Goal: Task Accomplishment & Management: Complete application form

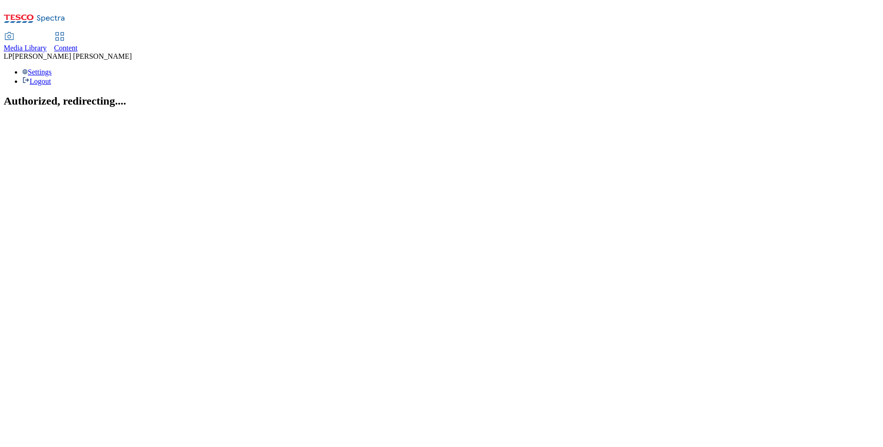
click at [65, 31] on icon at bounding box center [59, 36] width 11 height 11
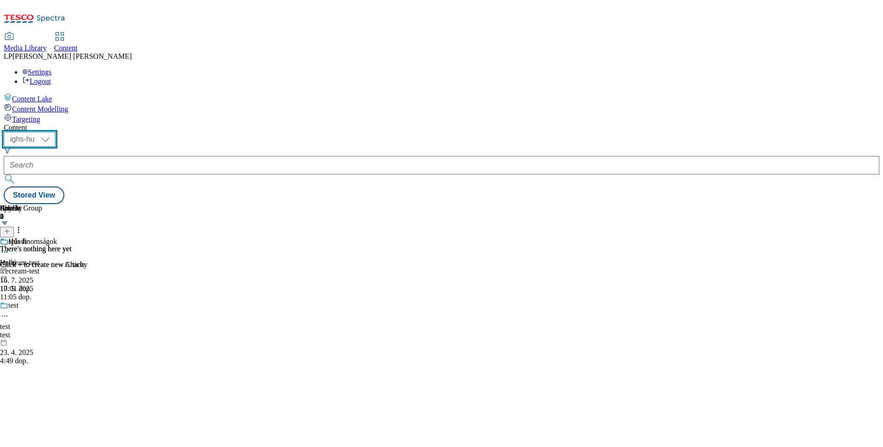
click at [56, 132] on select "ighs-cz ighs-hu ighs-sk" at bounding box center [30, 139] width 52 height 15
select select "ighs-cz"
click at [56, 132] on select "ighs-cz ighs-hu ighs-sk" at bounding box center [30, 139] width 52 height 15
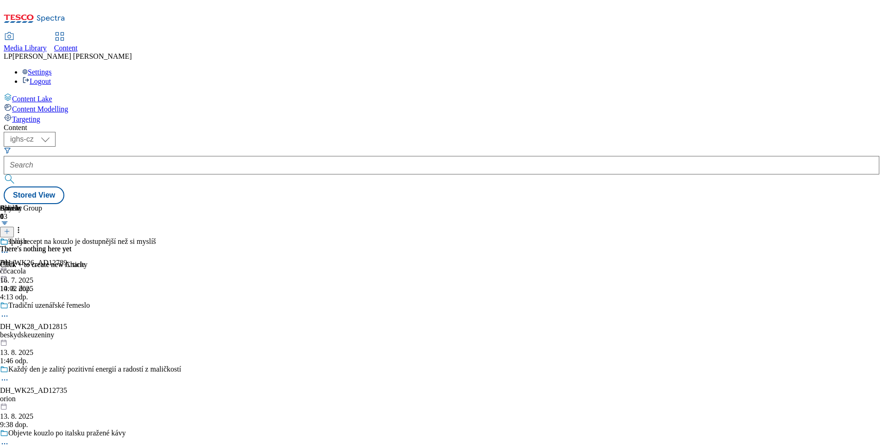
click at [10, 228] on icon at bounding box center [7, 231] width 6 height 6
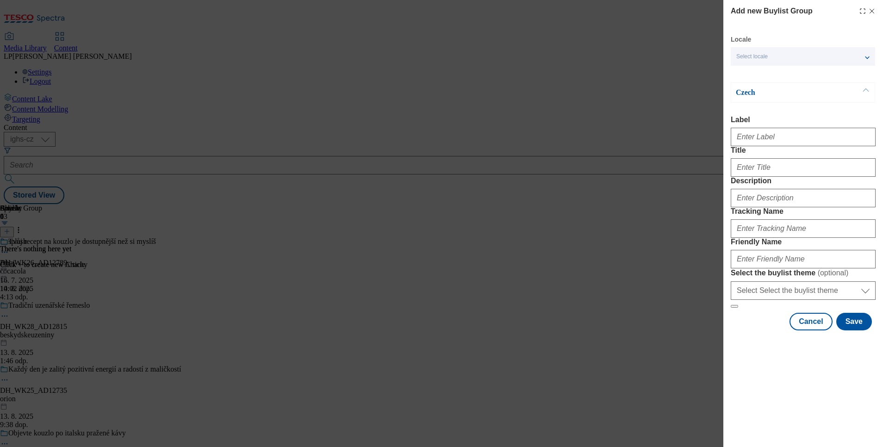
click at [744, 57] on span "Select locale" at bounding box center [751, 56] width 31 height 7
click at [751, 72] on label "English" at bounding box center [803, 76] width 144 height 20
click at [747, 72] on input "English" at bounding box center [741, 74] width 11 height 11
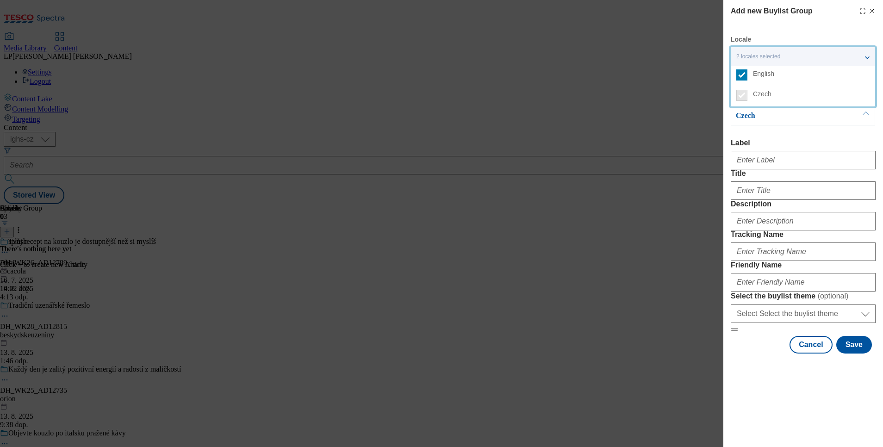
click at [789, 124] on div "Czech" at bounding box center [803, 115] width 144 height 20
click at [762, 93] on p "English" at bounding box center [784, 92] width 97 height 9
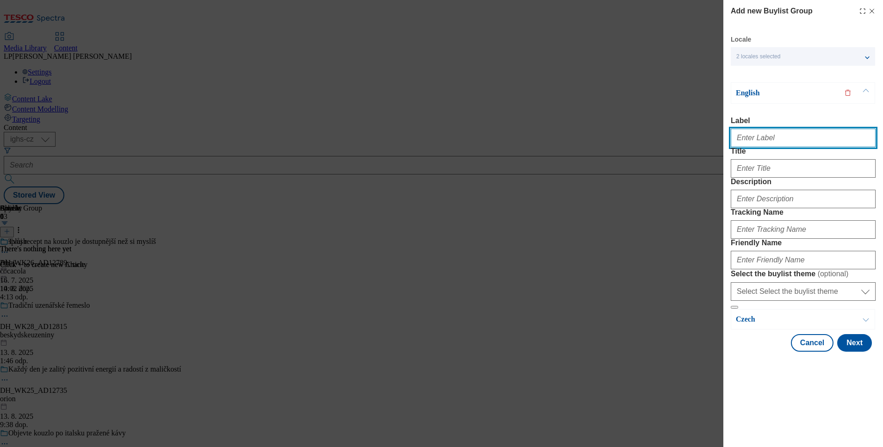
click at [752, 138] on input "Label" at bounding box center [803, 138] width 145 height 19
type input "[PERSON_NAME]"
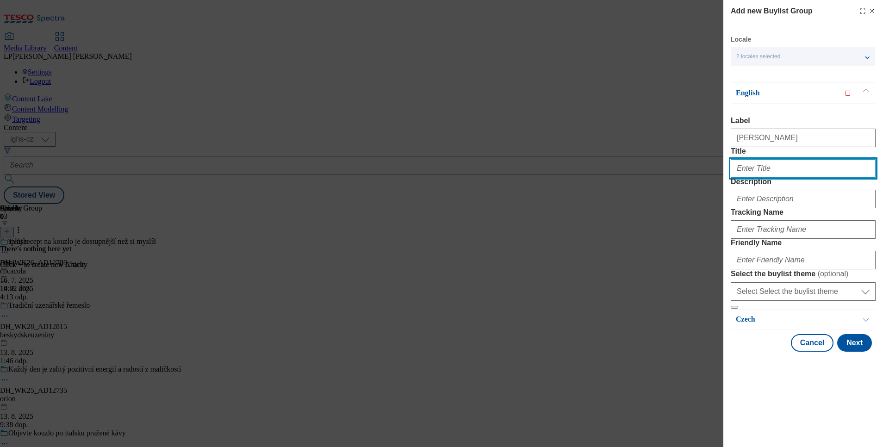
click at [795, 178] on input "Title" at bounding box center [803, 168] width 145 height 19
type input "Flora"
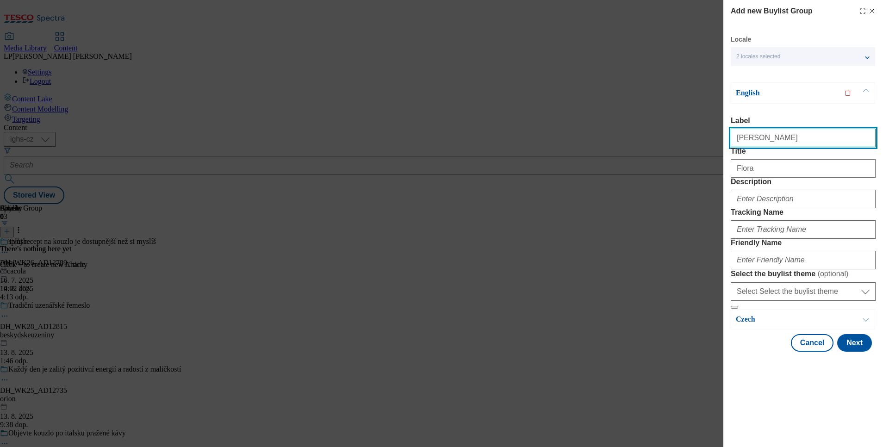
drag, startPoint x: 767, startPoint y: 142, endPoint x: 693, endPoint y: 133, distance: 74.6
click at [693, 133] on div "Add new Buylist Group Locale 2 locales selected English Czech English Label Flo…" at bounding box center [441, 223] width 883 height 447
click at [786, 132] on input "[PERSON_NAME]" at bounding box center [803, 138] width 145 height 19
drag, startPoint x: 781, startPoint y: 140, endPoint x: 663, endPoint y: 135, distance: 118.6
click at [663, 135] on div "Add new Buylist Group Locale 2 locales selected English Czech English Label Flo…" at bounding box center [441, 223] width 883 height 447
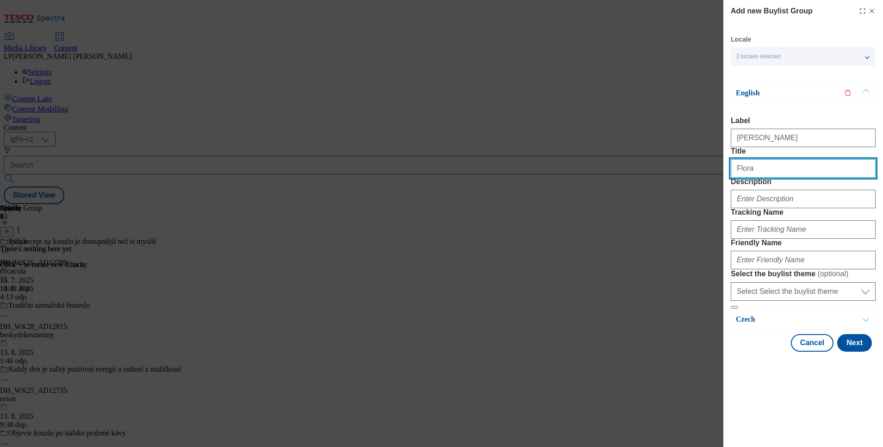
drag, startPoint x: 765, startPoint y: 185, endPoint x: 690, endPoint y: 188, distance: 75.0
click at [693, 188] on div "Add new Buylist Group Locale 2 locales selected English Czech English Label Flo…" at bounding box center [441, 223] width 883 height 447
paste input "[PERSON_NAME]"
type input "[PERSON_NAME]"
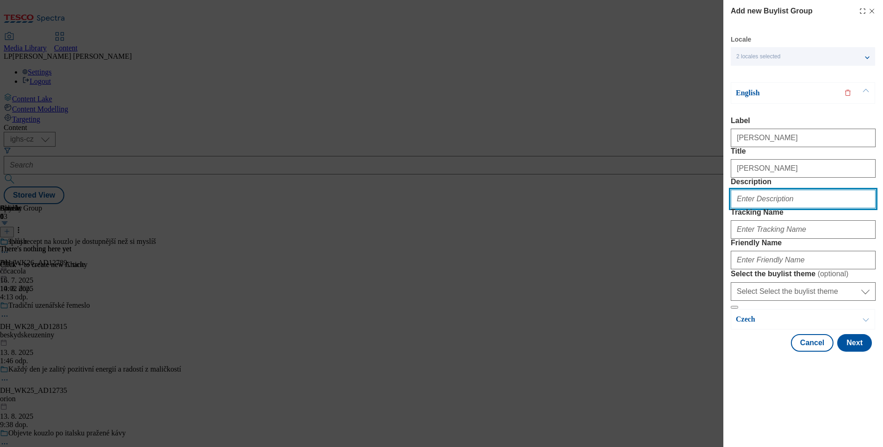
click at [766, 208] on input "Description" at bounding box center [803, 199] width 145 height 19
paste input "[PERSON_NAME]"
type input "[PERSON_NAME]"
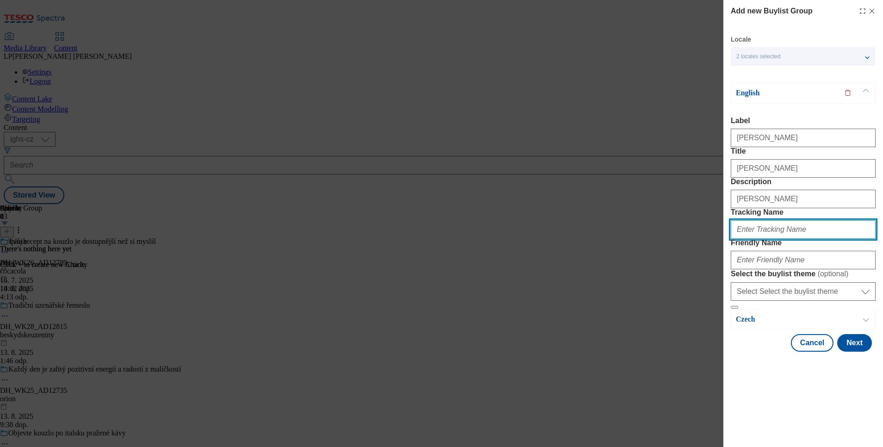
click at [757, 239] on input "Tracking Name" at bounding box center [803, 229] width 145 height 19
paste input "[PERSON_NAME]"
type input "[PERSON_NAME]"
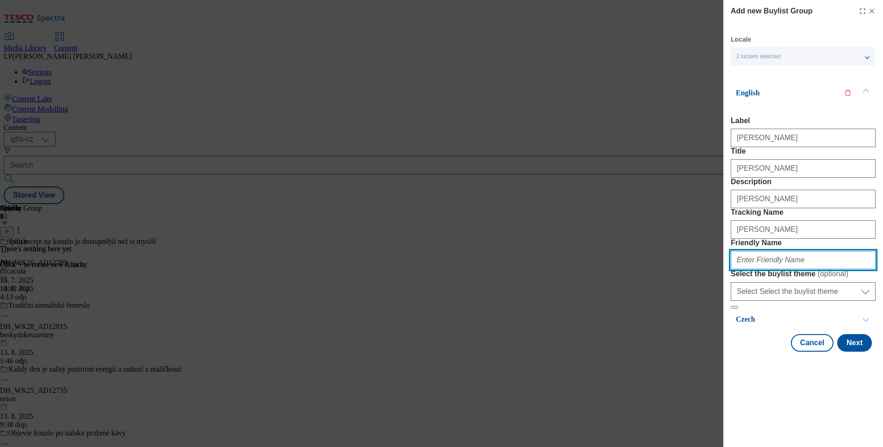
click at [762, 269] on input "Friendly Name" at bounding box center [803, 260] width 145 height 19
type input "[PERSON_NAME]"
click at [746, 324] on p "Czech" at bounding box center [784, 319] width 97 height 9
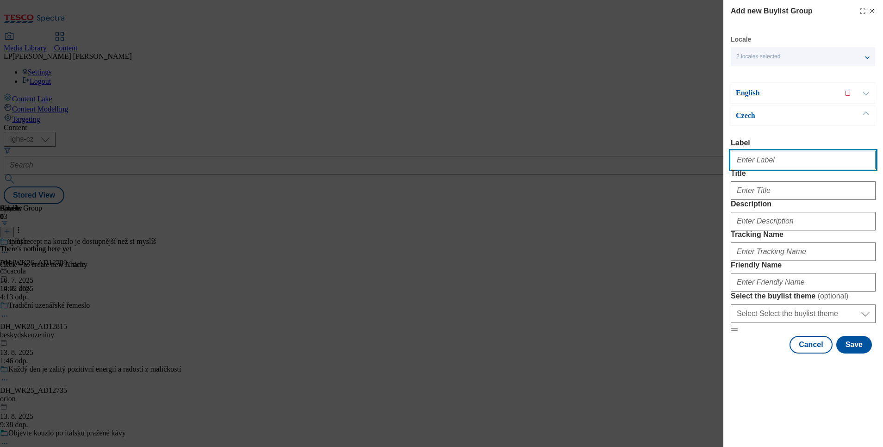
click at [775, 154] on input "Label" at bounding box center [803, 160] width 145 height 19
paste input "[PERSON_NAME]"
type input "[PERSON_NAME]"
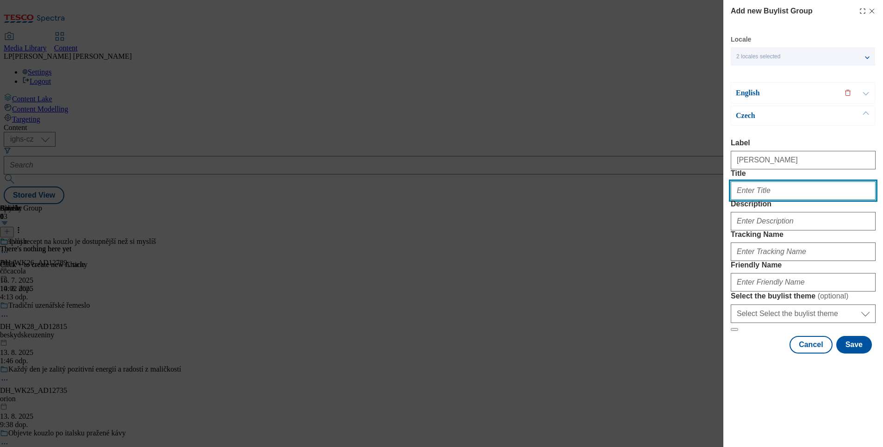
click at [765, 195] on input "Title" at bounding box center [803, 190] width 145 height 19
paste input "[PERSON_NAME]"
type input "[PERSON_NAME]"
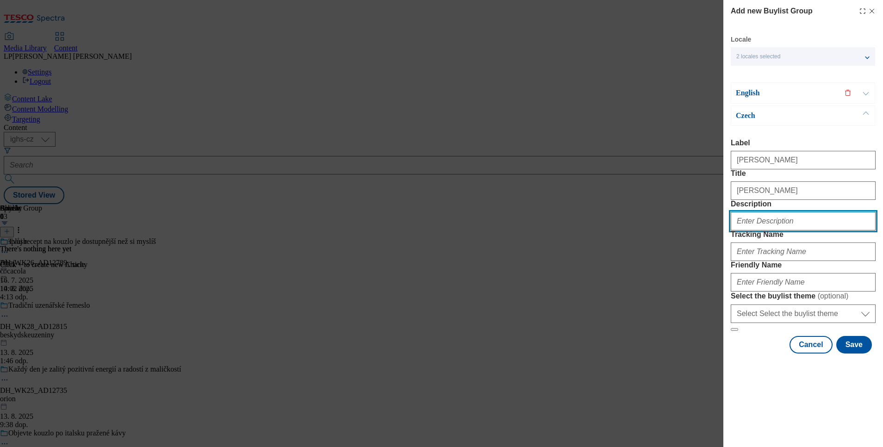
click at [757, 230] on input "Description" at bounding box center [803, 221] width 145 height 19
paste input "[PERSON_NAME]"
type input "[PERSON_NAME]"
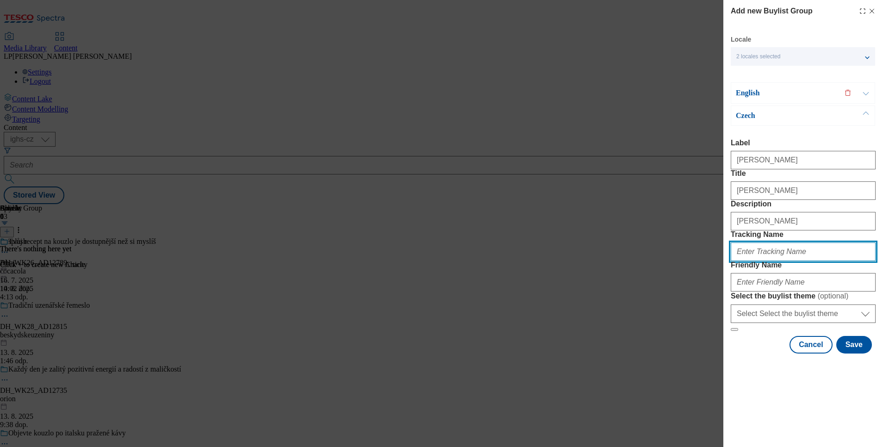
click at [758, 261] on input "Tracking Name" at bounding box center [803, 251] width 145 height 19
paste input "[PERSON_NAME]"
type input "[PERSON_NAME]"
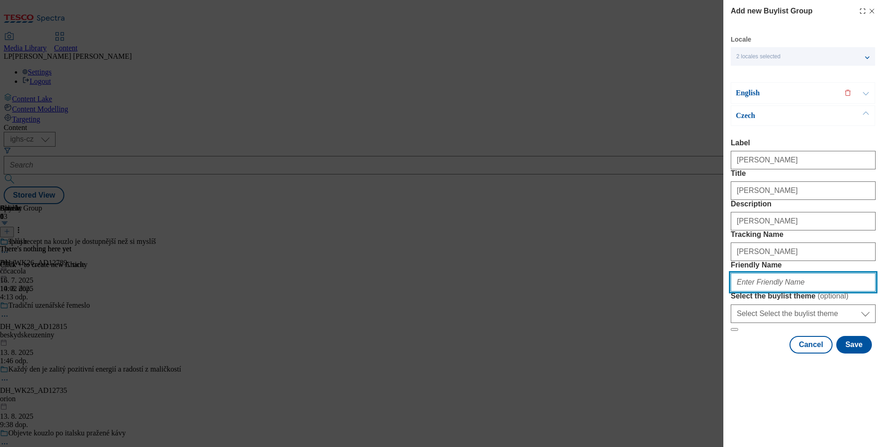
click at [756, 291] on input "Friendly Name" at bounding box center [803, 282] width 145 height 19
type input "[PERSON_NAME]"
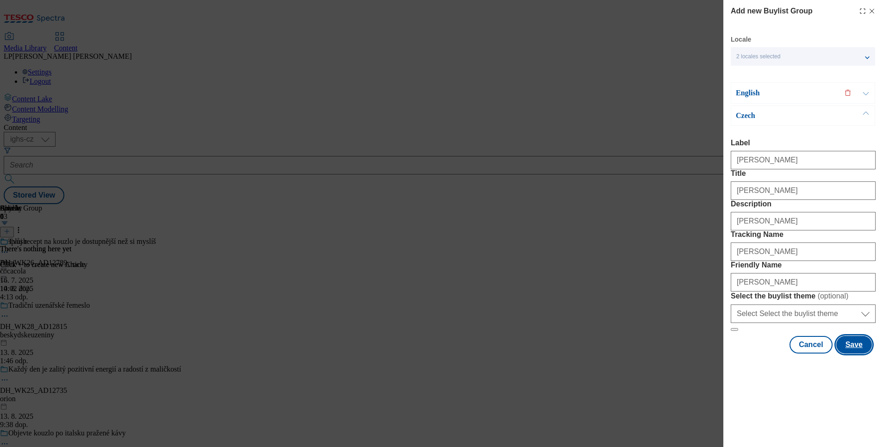
click at [845, 353] on button "Save" at bounding box center [854, 345] width 36 height 18
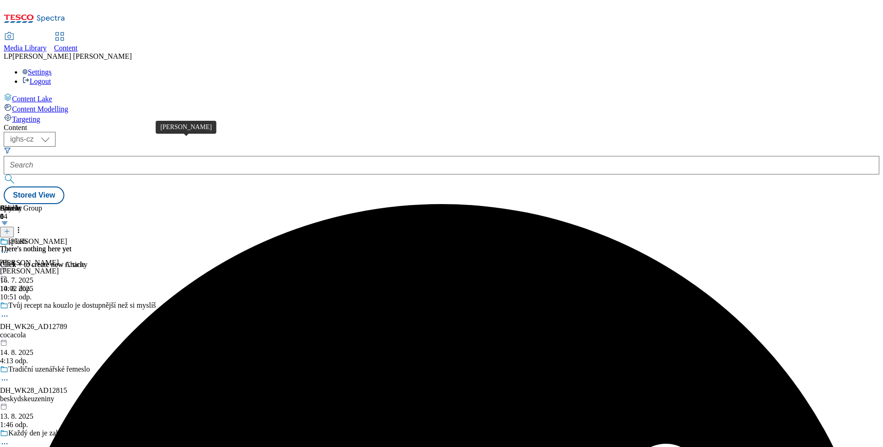
click at [67, 237] on div "[PERSON_NAME]" at bounding box center [37, 241] width 59 height 8
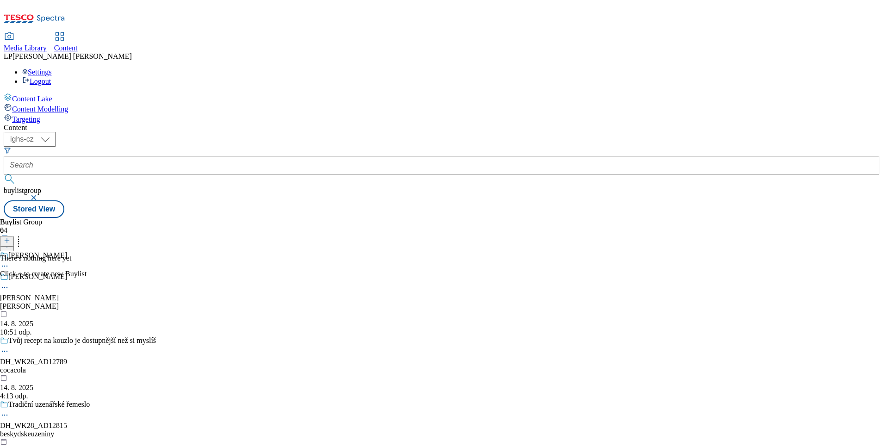
click at [10, 237] on icon at bounding box center [7, 240] width 6 height 6
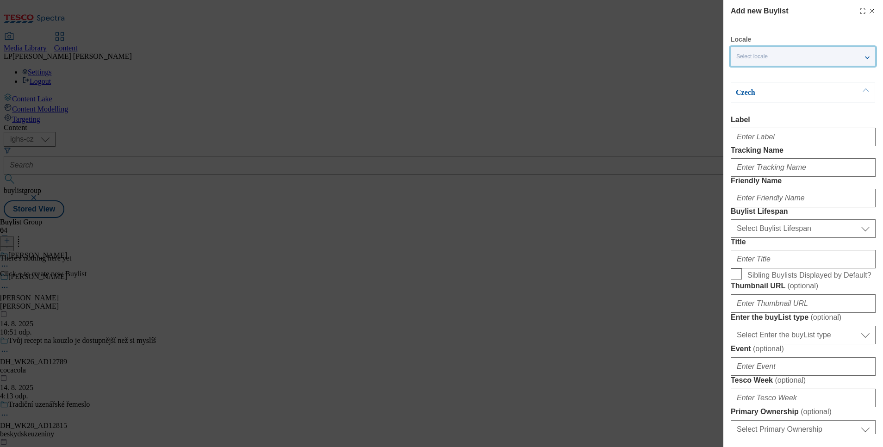
click at [784, 57] on div "Select locale" at bounding box center [803, 56] width 144 height 19
click at [768, 76] on span "English" at bounding box center [763, 73] width 21 height 5
click at [747, 76] on input "English" at bounding box center [741, 74] width 11 height 11
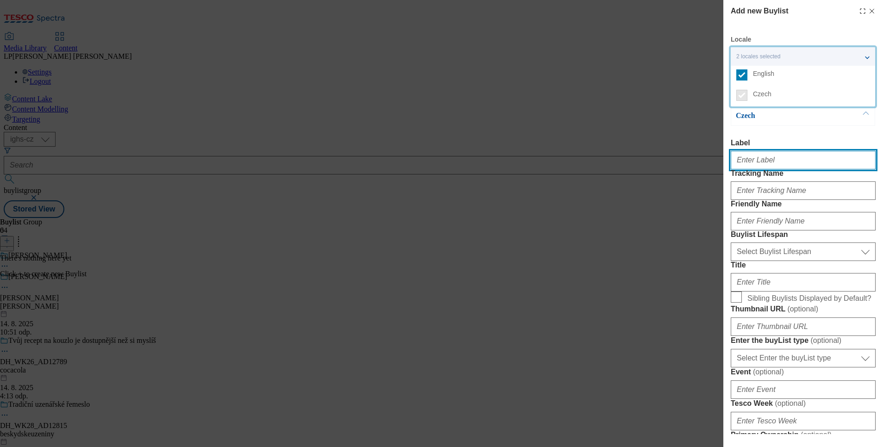
click at [756, 160] on input "Label" at bounding box center [803, 160] width 145 height 19
type input "[PERSON_NAME]"
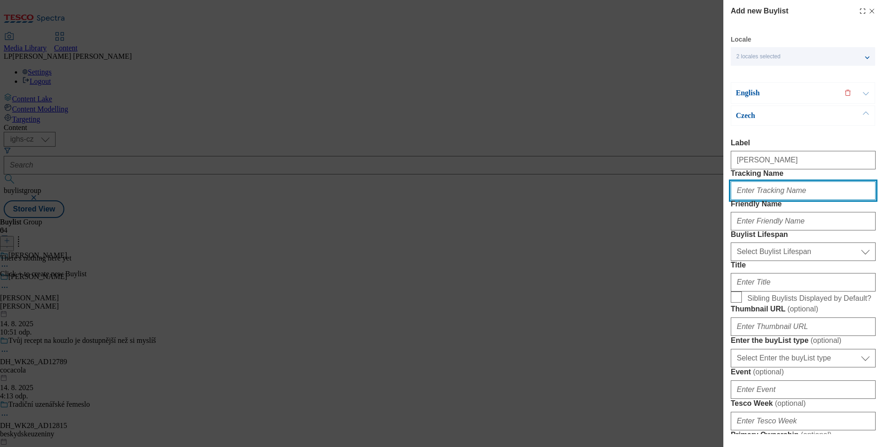
click at [768, 200] on input "Tracking Name" at bounding box center [803, 190] width 145 height 19
paste input "[PERSON_NAME]"
type input "[PERSON_NAME]"
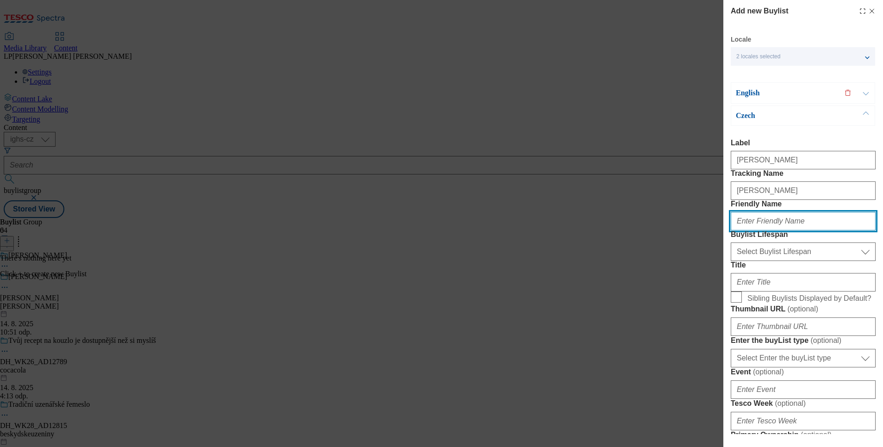
click at [769, 230] on input "Friendly Name" at bounding box center [803, 221] width 145 height 19
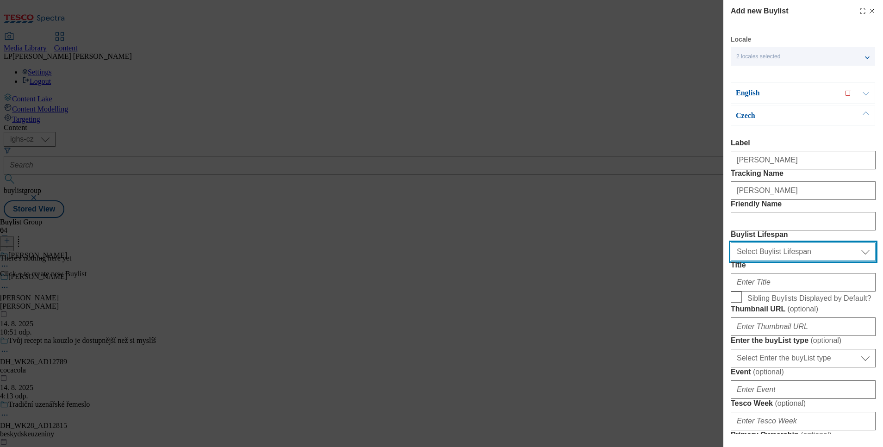
click at [774, 261] on select "Select Buylist Lifespan evergreen seasonal tactical" at bounding box center [803, 251] width 145 height 19
select select "evergreen"
click at [731, 261] on select "Select Buylist Lifespan evergreen seasonal tactical" at bounding box center [803, 251] width 145 height 19
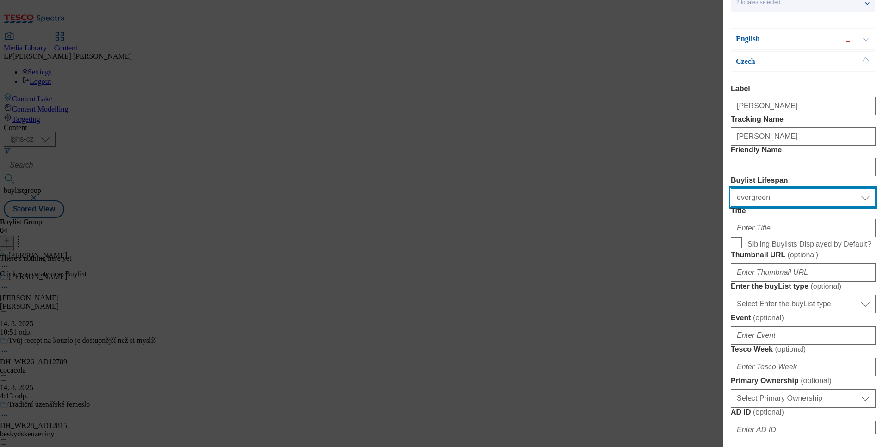
scroll to position [139, 0]
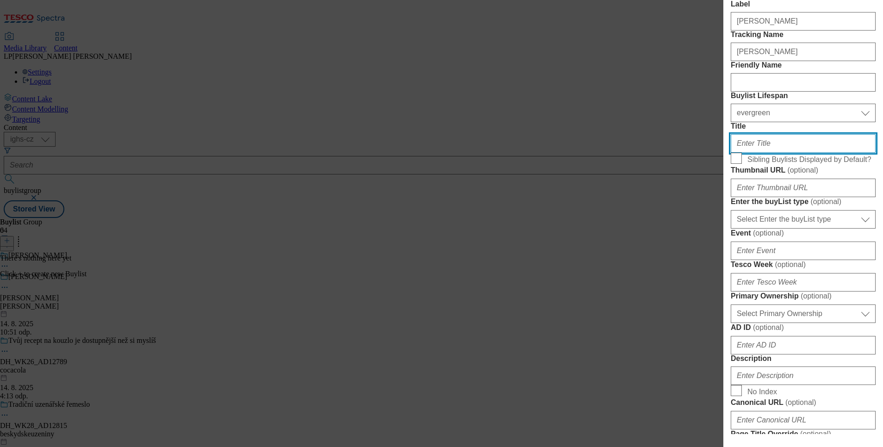
click at [776, 153] on input "Title" at bounding box center [803, 143] width 145 height 19
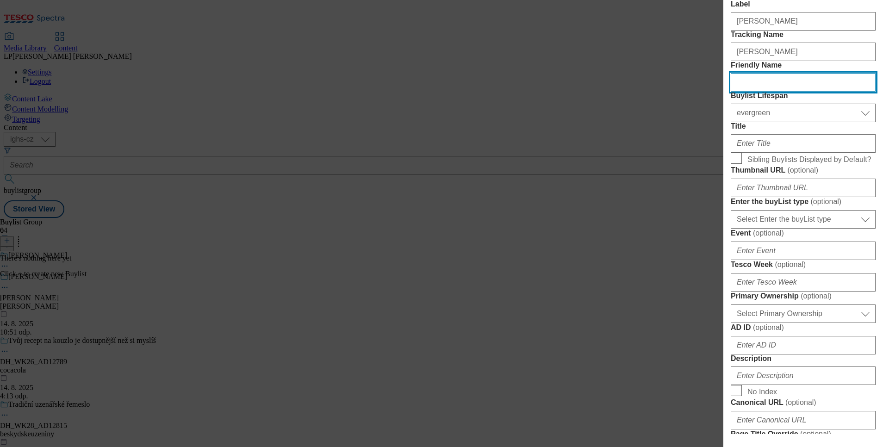
click at [764, 92] on input "Friendly Name" at bounding box center [803, 82] width 145 height 19
paste input "[PERSON_NAME]"
click at [740, 92] on input "fFlorian" at bounding box center [803, 82] width 145 height 19
type input "[PERSON_NAME]"
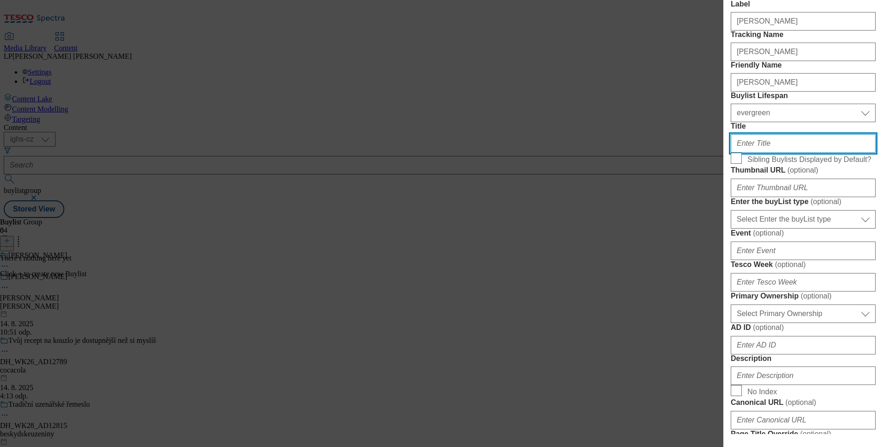
click at [766, 153] on input "Title" at bounding box center [803, 143] width 145 height 19
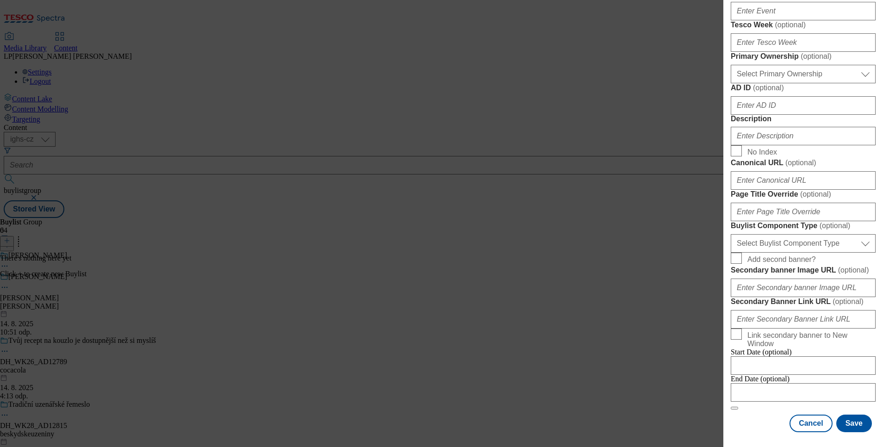
scroll to position [586, 0]
click at [777, 127] on input "Description" at bounding box center [803, 136] width 145 height 19
paste input "[PERSON_NAME]"
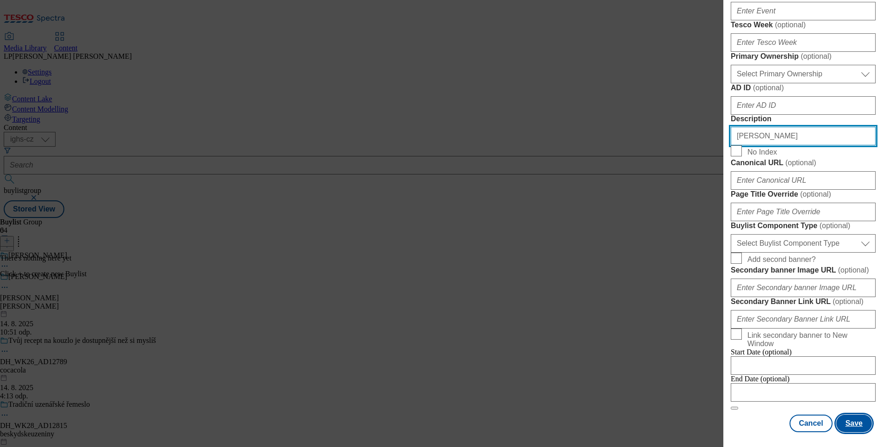
type input "[PERSON_NAME]"
click at [844, 415] on button "Save" at bounding box center [854, 424] width 36 height 18
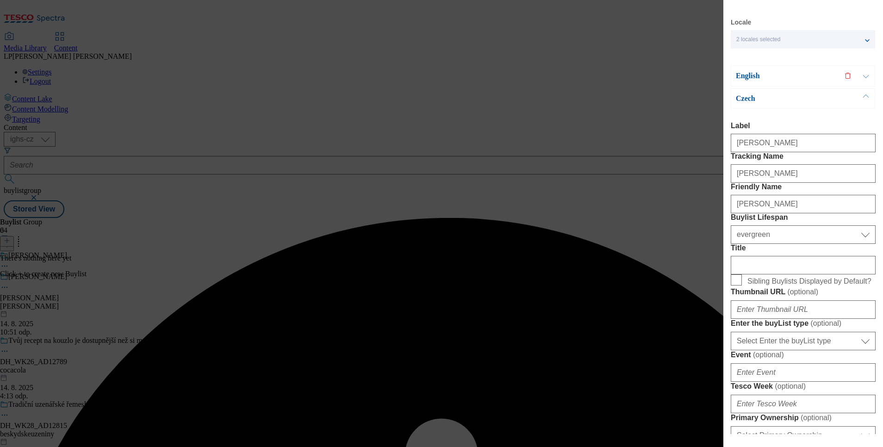
scroll to position [0, 0]
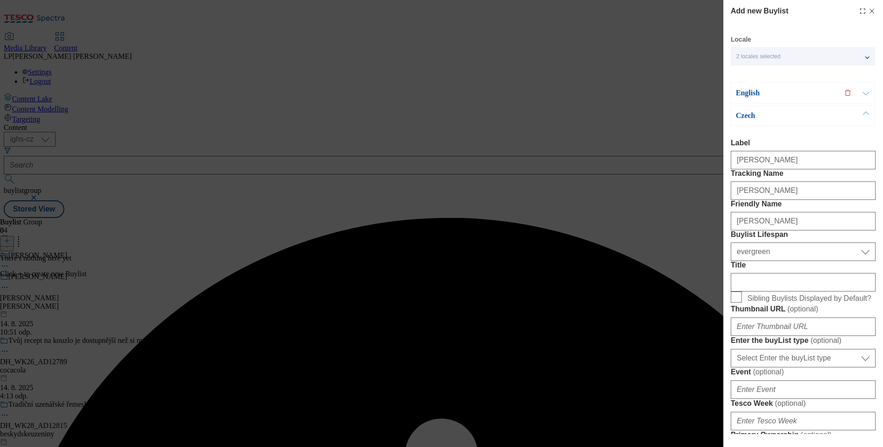
click at [748, 94] on p "English" at bounding box center [784, 92] width 97 height 9
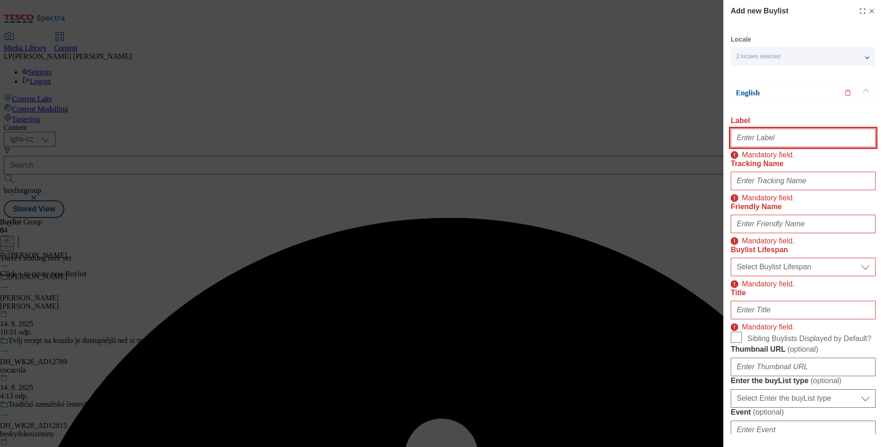
click at [749, 139] on input "Label" at bounding box center [803, 138] width 145 height 19
paste input "[PERSON_NAME]"
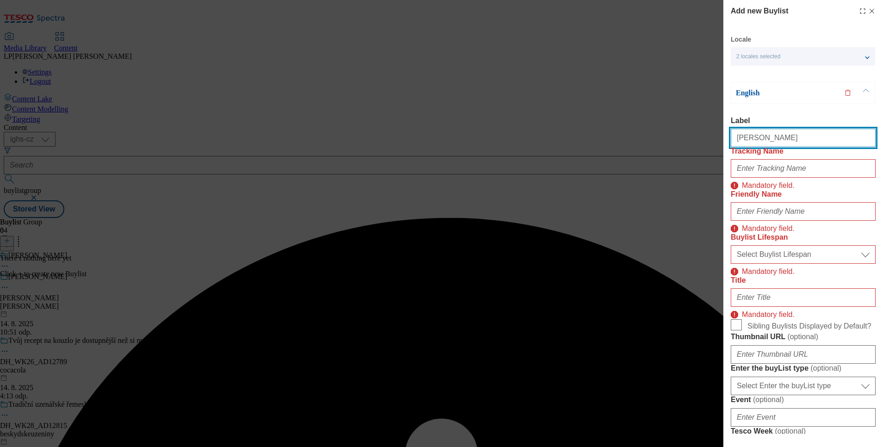
type input "[PERSON_NAME]"
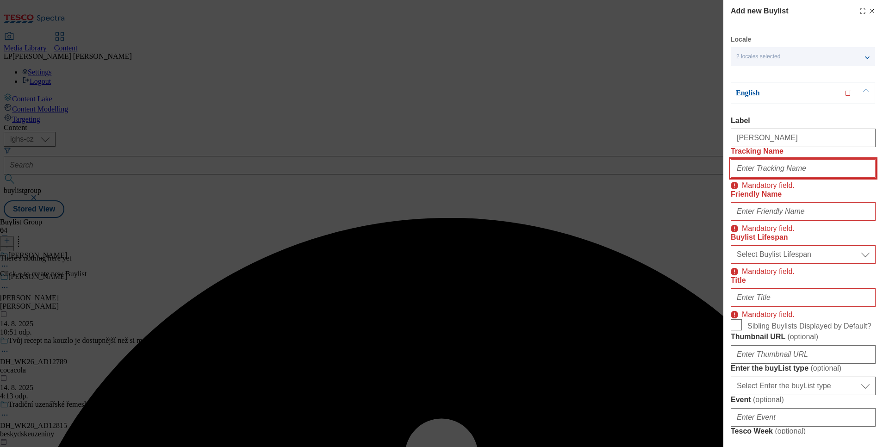
click at [747, 178] on input "Tracking Name" at bounding box center [803, 168] width 145 height 19
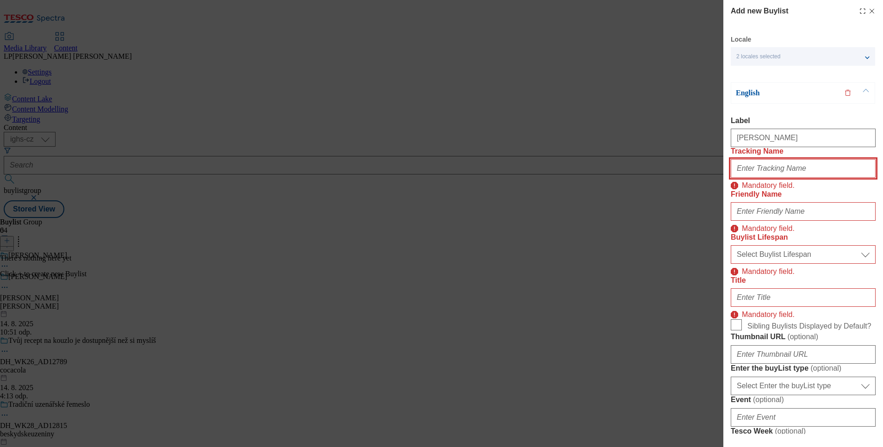
paste input "[PERSON_NAME]"
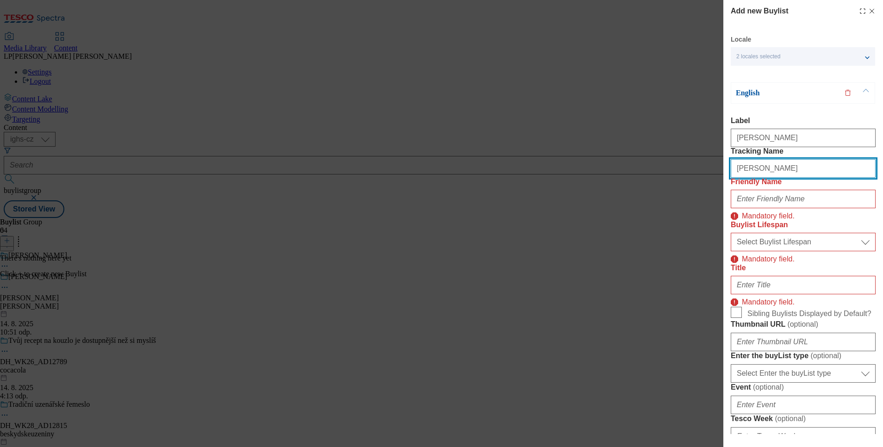
type input "[PERSON_NAME]"
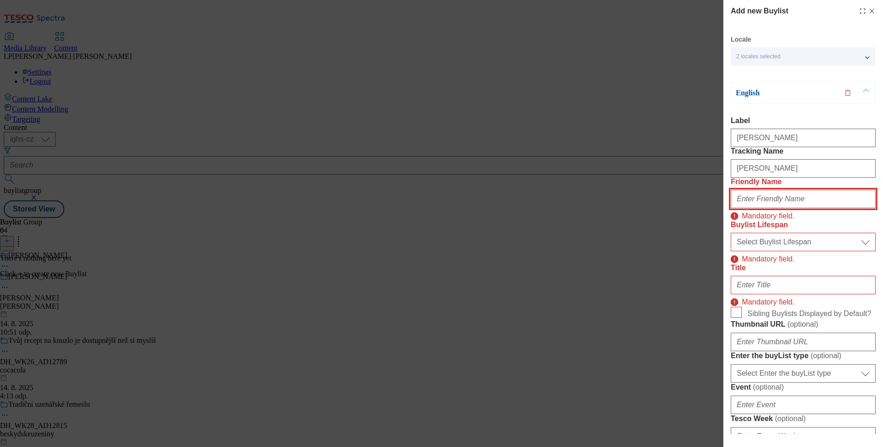
click at [747, 208] on input "Friendly Name" at bounding box center [803, 199] width 145 height 19
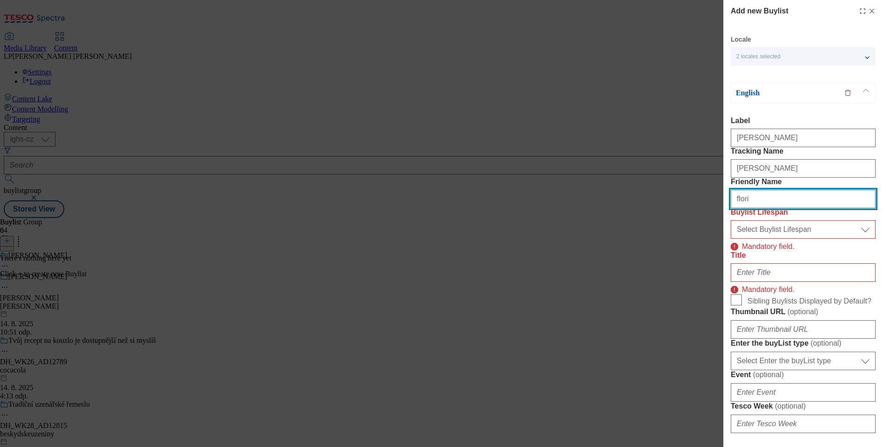
type input "[PERSON_NAME]"
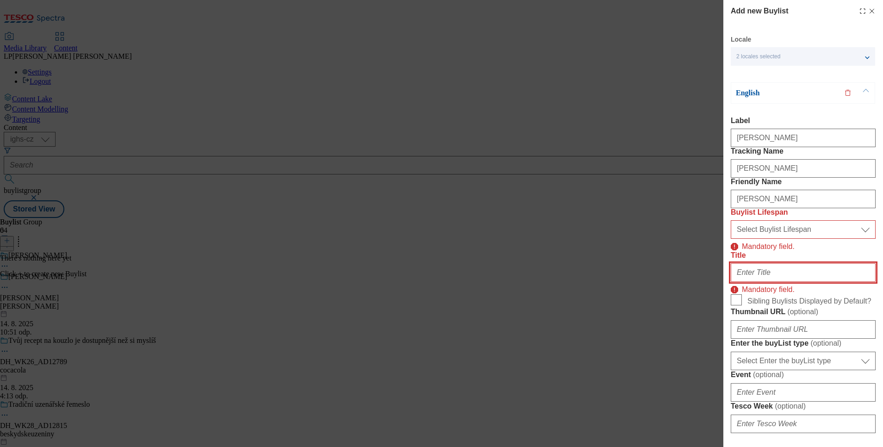
type input "[PERSON_NAME]"
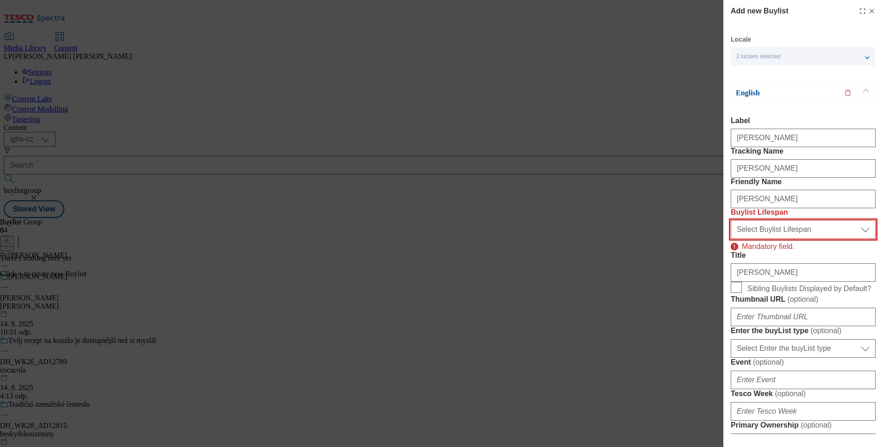
click at [756, 239] on select "Select Buylist Lifespan evergreen seasonal tactical" at bounding box center [803, 229] width 145 height 19
select select "evergreen"
click at [731, 239] on select "Select Buylist Lifespan evergreen seasonal tactical" at bounding box center [803, 229] width 145 height 19
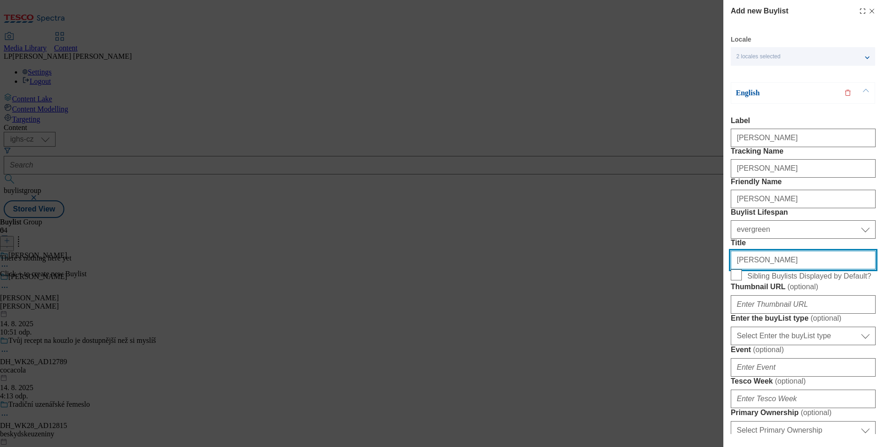
click at [775, 269] on input "[PERSON_NAME]" at bounding box center [803, 260] width 145 height 19
type input "F"
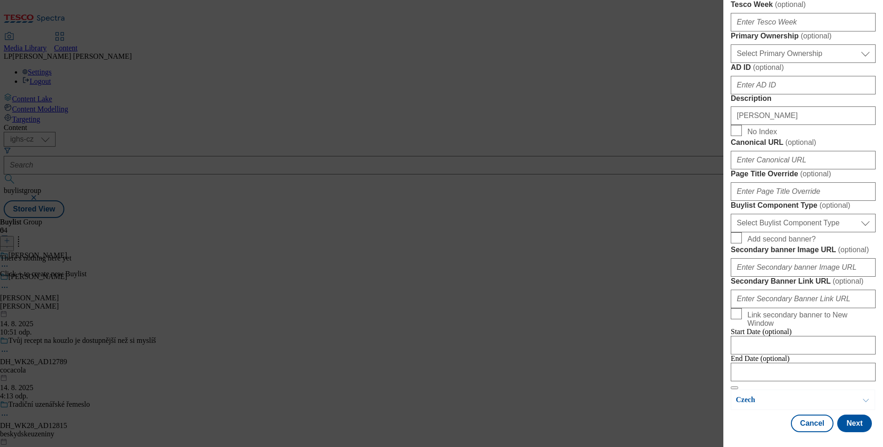
scroll to position [555, 0]
click at [775, 123] on input "[PERSON_NAME]" at bounding box center [803, 115] width 145 height 19
click at [856, 415] on button "Next" at bounding box center [854, 424] width 35 height 18
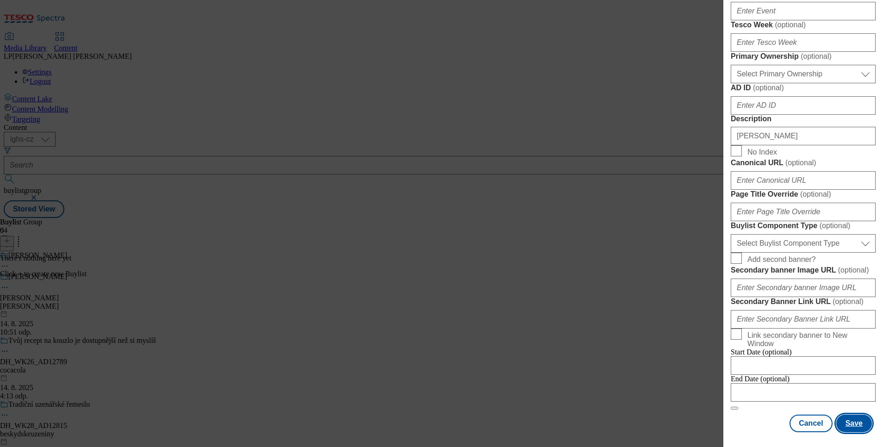
click at [837, 415] on button "Save" at bounding box center [854, 424] width 36 height 18
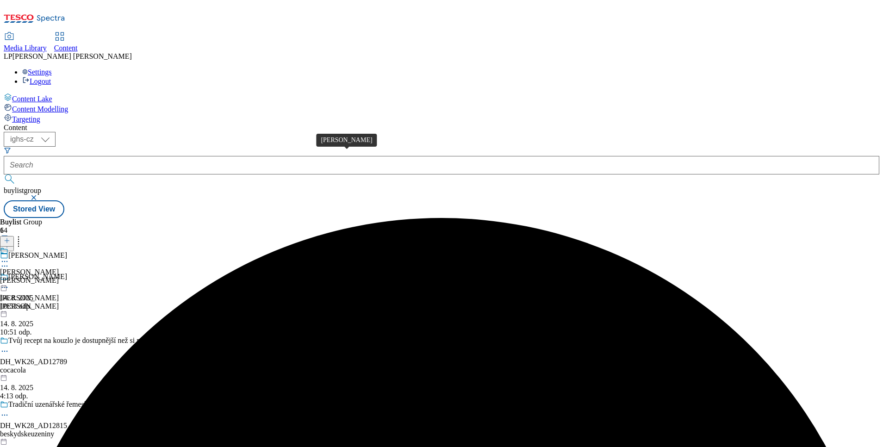
click at [59, 268] on div "[PERSON_NAME]" at bounding box center [29, 272] width 59 height 8
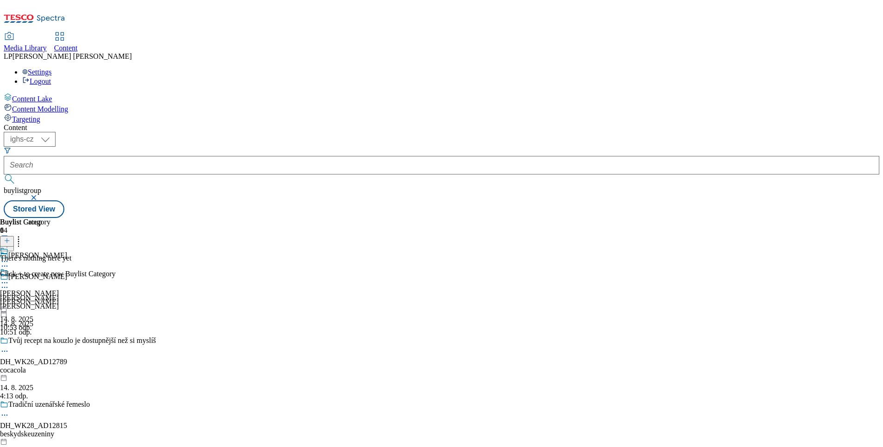
click at [10, 237] on icon at bounding box center [7, 240] width 6 height 6
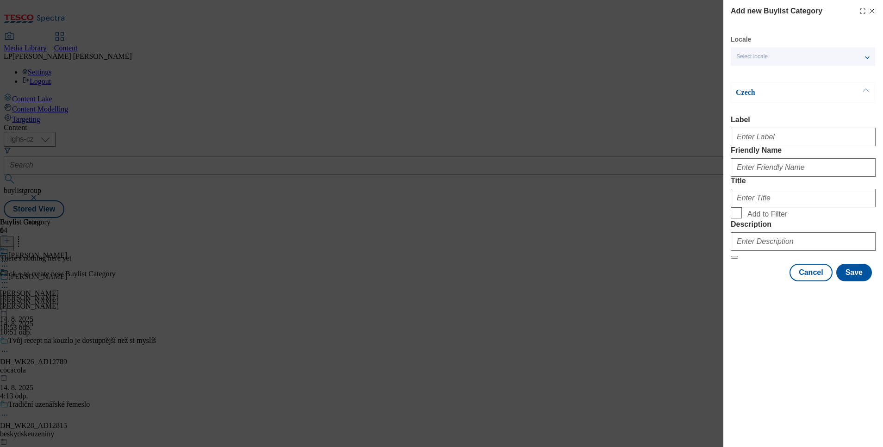
click at [776, 59] on div "Select locale" at bounding box center [803, 56] width 144 height 19
click at [768, 72] on span "English" at bounding box center [763, 73] width 21 height 5
click at [747, 72] on input "English" at bounding box center [741, 74] width 11 height 11
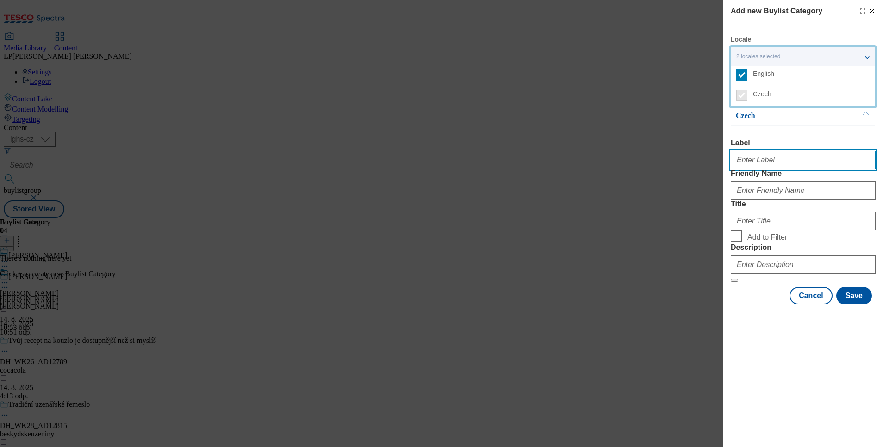
click at [761, 158] on input "Label" at bounding box center [803, 160] width 145 height 19
type input "[PERSON_NAME]"
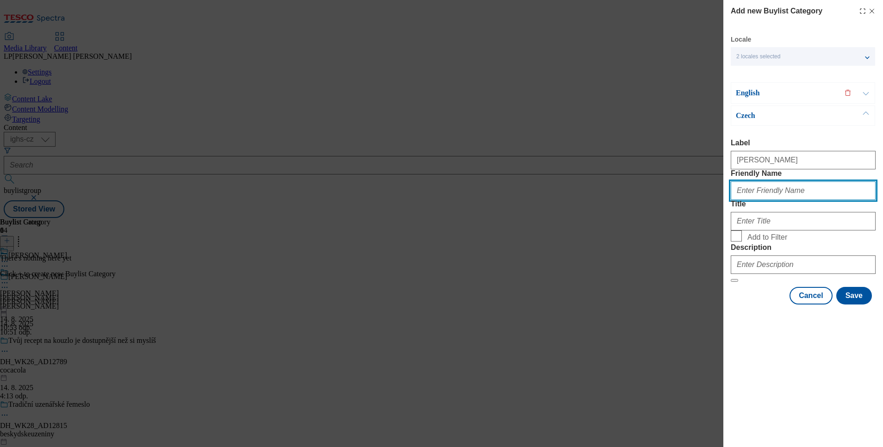
type input "[PERSON_NAME]"
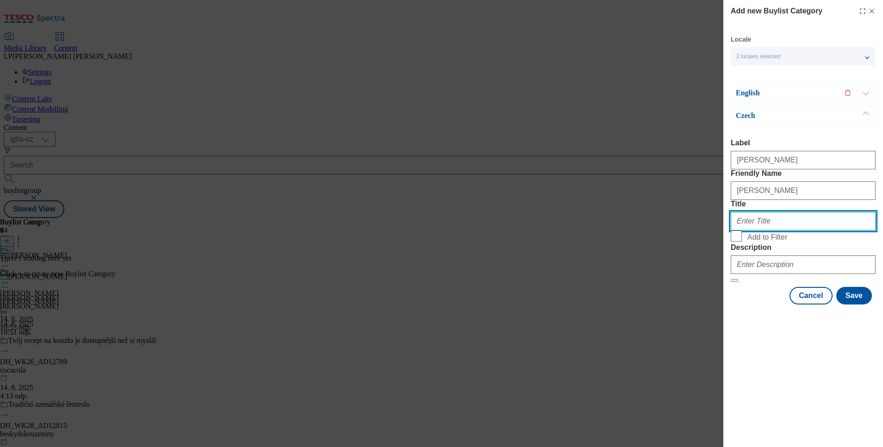
type input "[PERSON_NAME]"
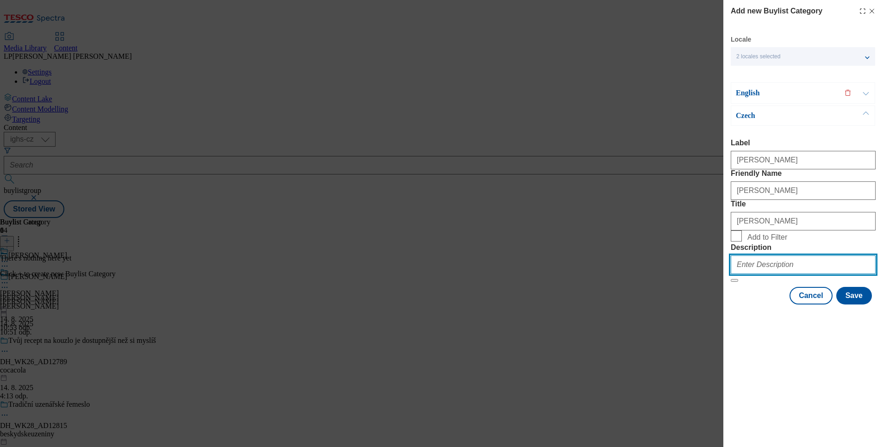
type input "[PERSON_NAME]"
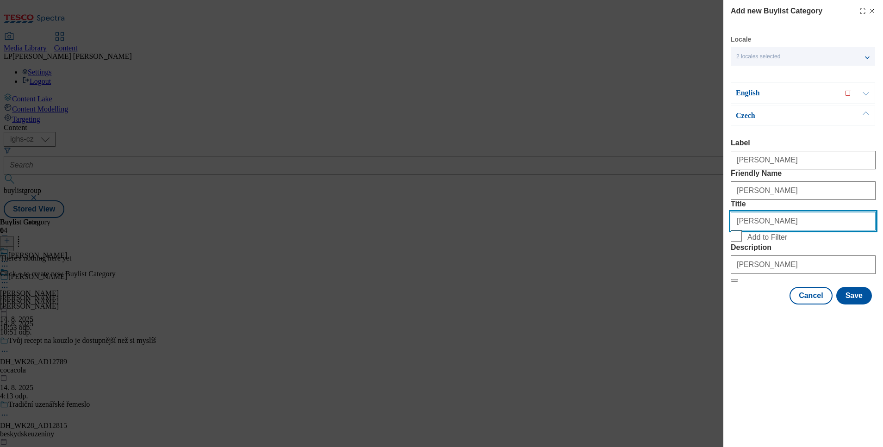
drag, startPoint x: 768, startPoint y: 257, endPoint x: 704, endPoint y: 257, distance: 64.3
click at [704, 257] on div "Add new Buylist Category Locale 2 locales selected English Czech English Label …" at bounding box center [441, 223] width 883 height 447
click at [743, 112] on p "Czech" at bounding box center [784, 115] width 97 height 9
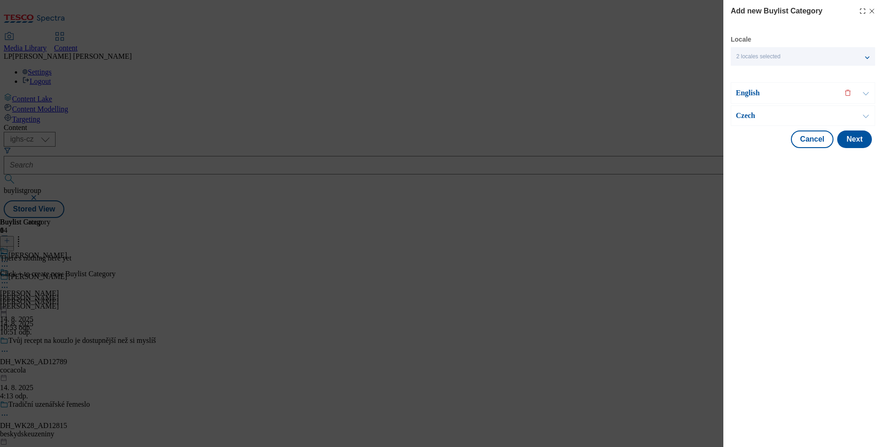
click at [750, 90] on p "English" at bounding box center [784, 92] width 97 height 9
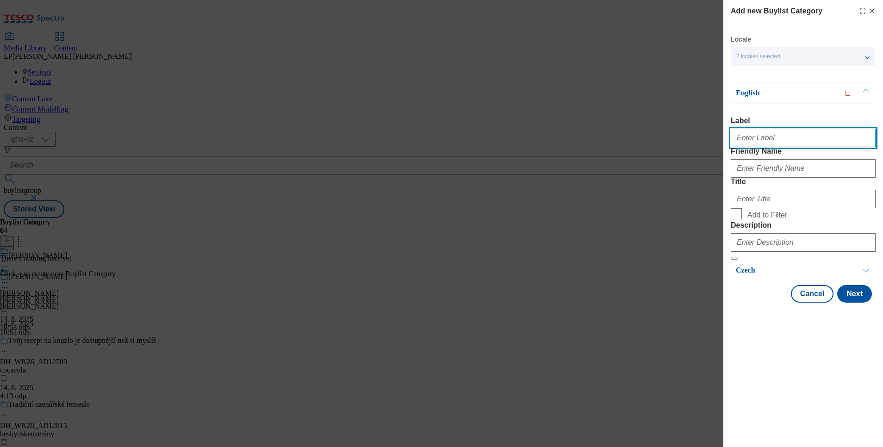
click at [756, 140] on input "Label" at bounding box center [803, 138] width 145 height 19
type input "[PERSON_NAME]"
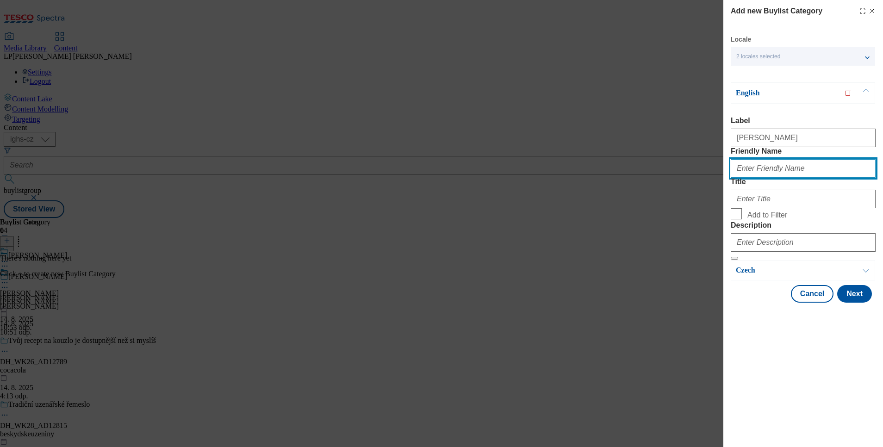
type input "[PERSON_NAME]"
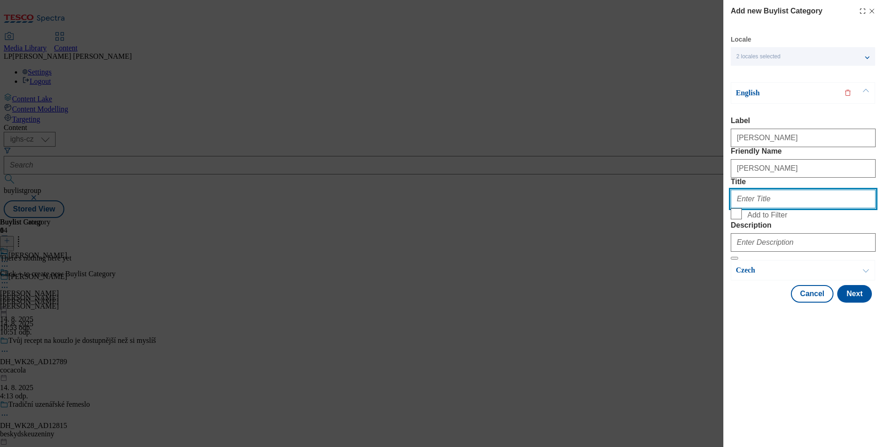
type input "[PERSON_NAME]"
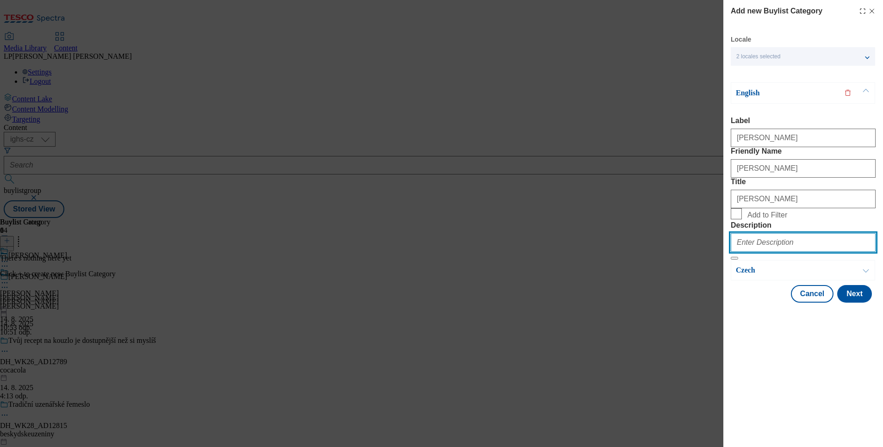
type input "[PERSON_NAME]"
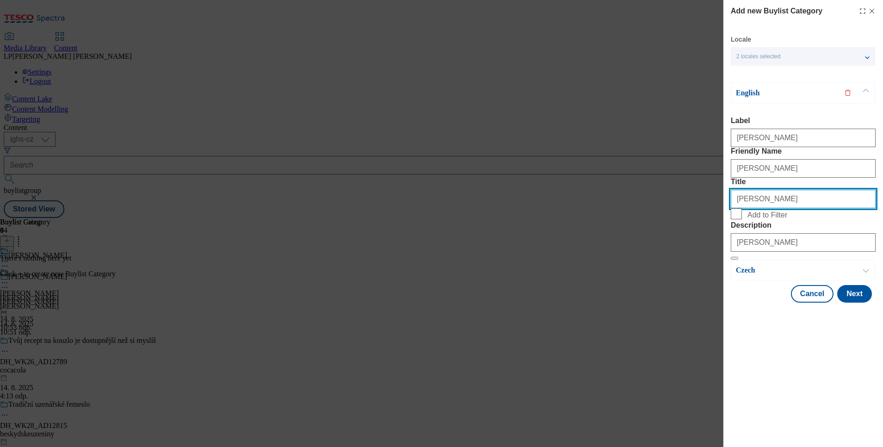
drag, startPoint x: 772, startPoint y: 236, endPoint x: 700, endPoint y: 235, distance: 72.2
click at [700, 235] on div "Add new Buylist Category Locale 2 locales selected English Czech English Label …" at bounding box center [441, 223] width 883 height 447
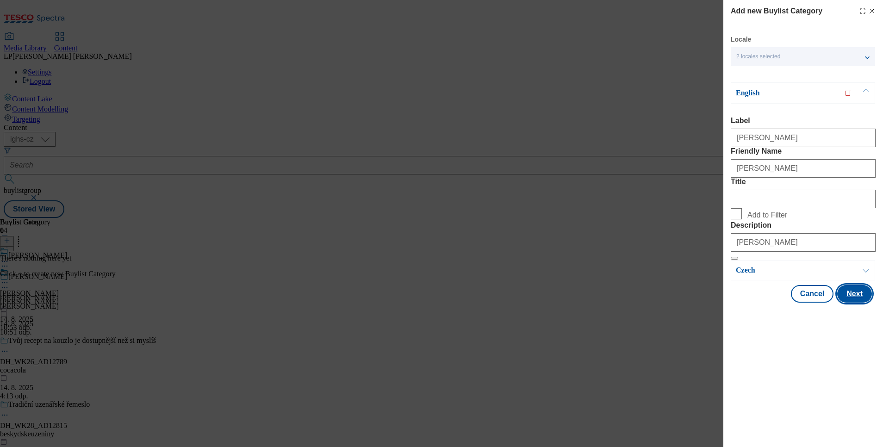
click at [855, 303] on button "Next" at bounding box center [854, 294] width 35 height 18
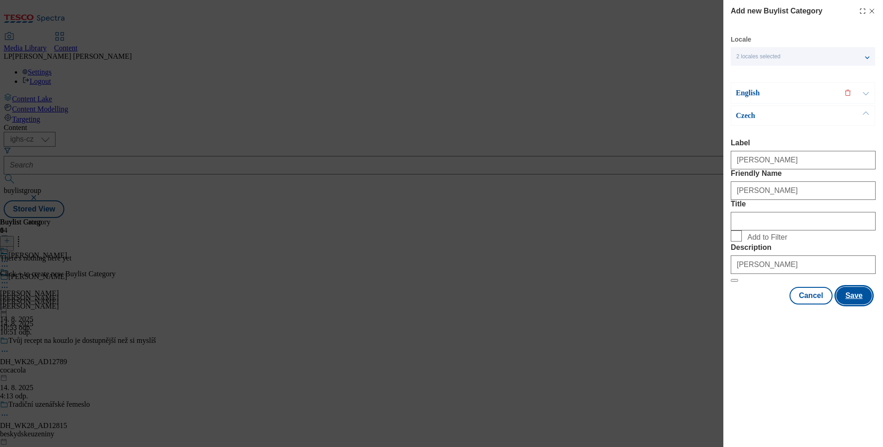
click at [856, 304] on button "Save" at bounding box center [854, 296] width 36 height 18
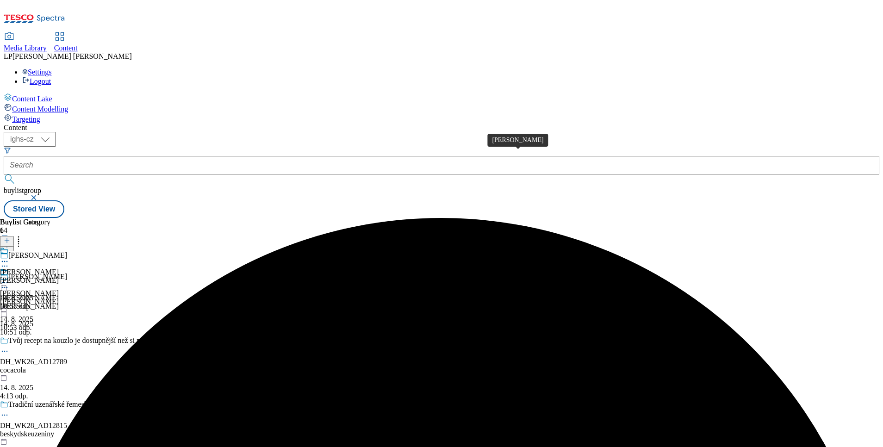
click at [59, 268] on div "[PERSON_NAME]" at bounding box center [29, 272] width 59 height 8
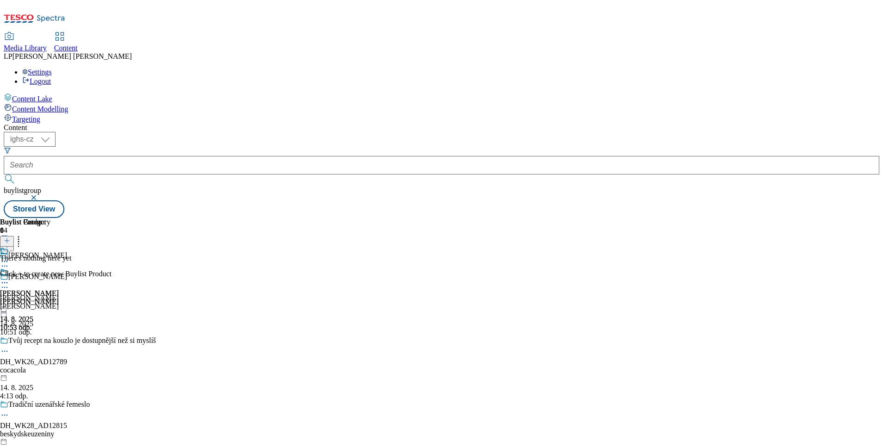
click at [7, 238] on line at bounding box center [7, 240] width 0 height 5
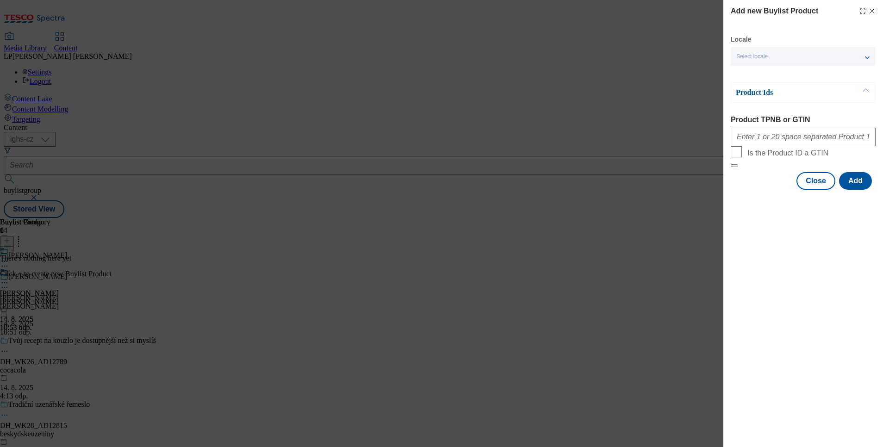
click at [764, 55] on span "Select locale" at bounding box center [751, 56] width 31 height 7
click at [764, 72] on span "English" at bounding box center [763, 73] width 21 height 5
click at [747, 72] on input "English" at bounding box center [741, 74] width 11 height 11
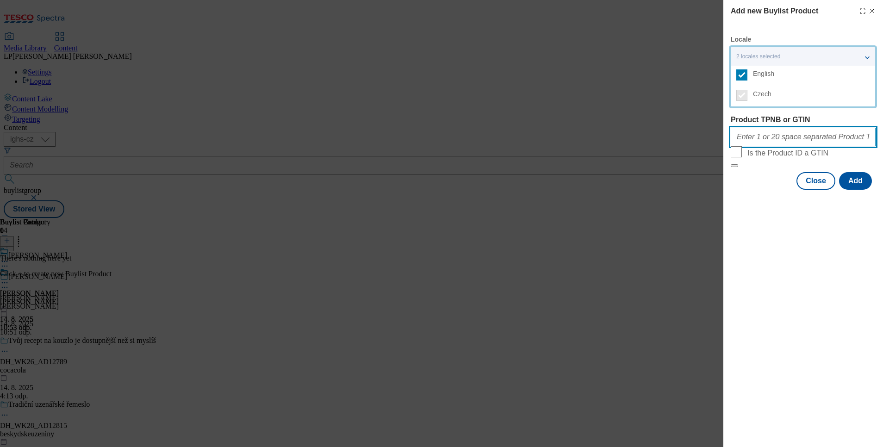
click at [762, 144] on input "Product TPNB or GTIN" at bounding box center [803, 137] width 145 height 19
paste input "200348558 217333400 200348565 209971245 215842973 220362491 200348589 211353879"
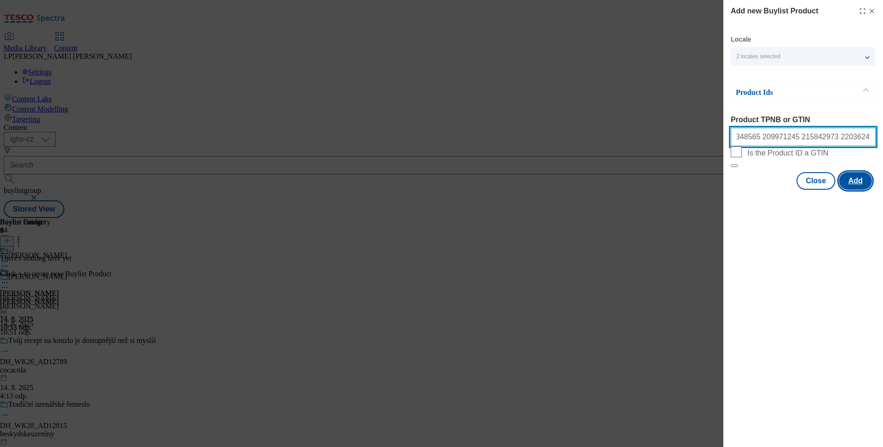
type input "200348558 217333400 200348565 209971245 215842973 220362491 200348589 211353879"
click at [852, 190] on button "Add" at bounding box center [855, 181] width 33 height 18
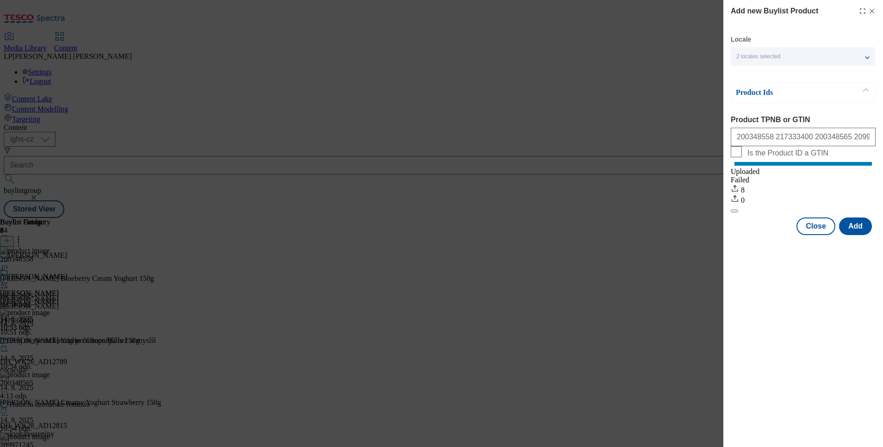
click at [874, 11] on icon "Modal" at bounding box center [871, 10] width 7 height 7
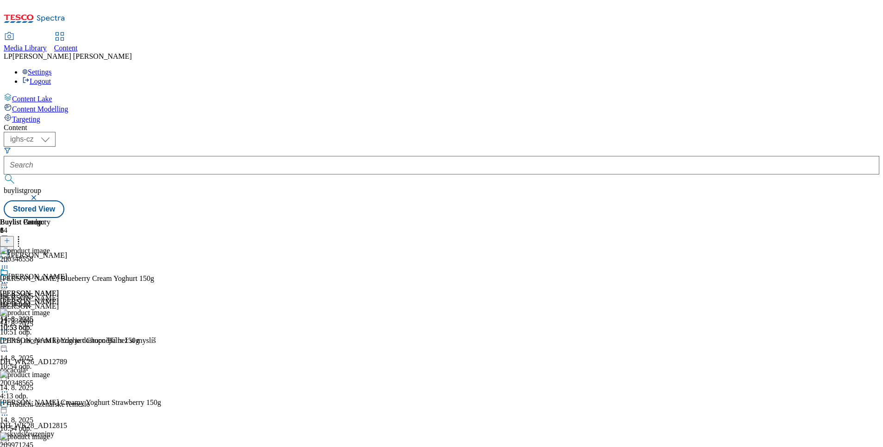
click at [9, 278] on icon at bounding box center [4, 282] width 9 height 9
click at [50, 341] on span "Preview" at bounding box center [40, 344] width 22 height 7
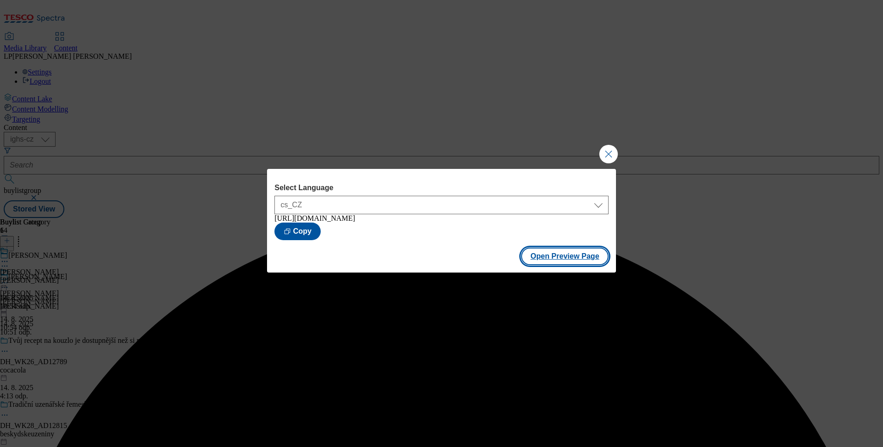
click at [571, 263] on button "Open Preview Page" at bounding box center [564, 257] width 87 height 18
click at [603, 150] on button "Close Modal" at bounding box center [608, 154] width 19 height 19
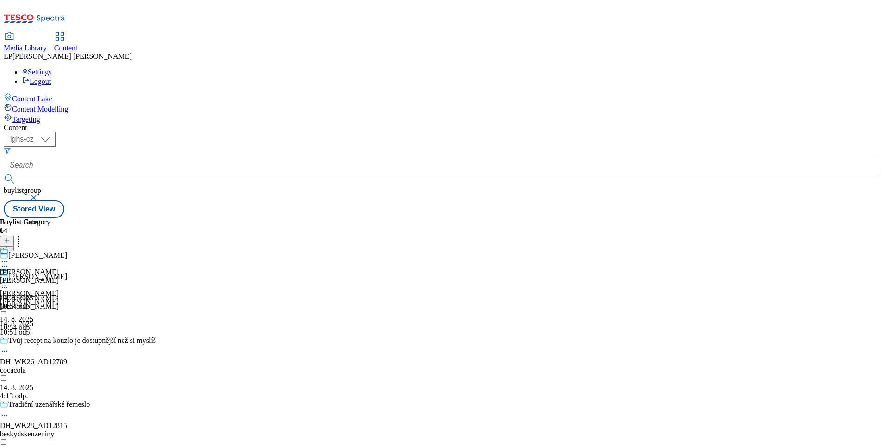
click at [9, 278] on icon at bounding box center [4, 282] width 9 height 9
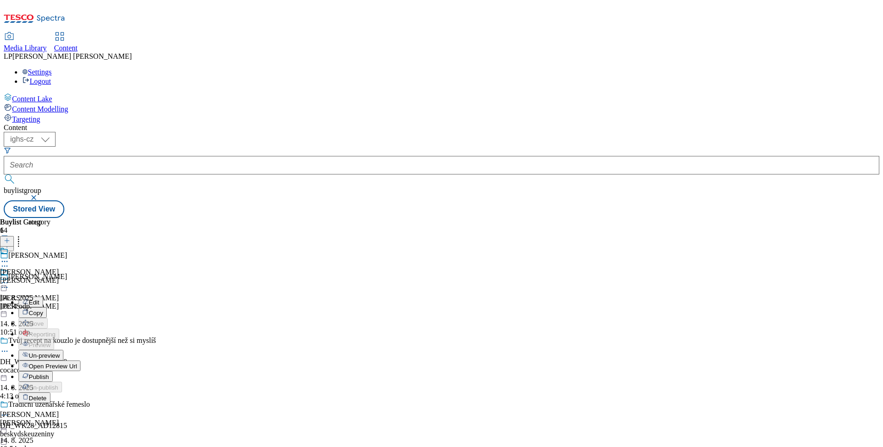
click at [49, 373] on span "Publish" at bounding box center [39, 376] width 20 height 7
